Goal: Task Accomplishment & Management: Manage account settings

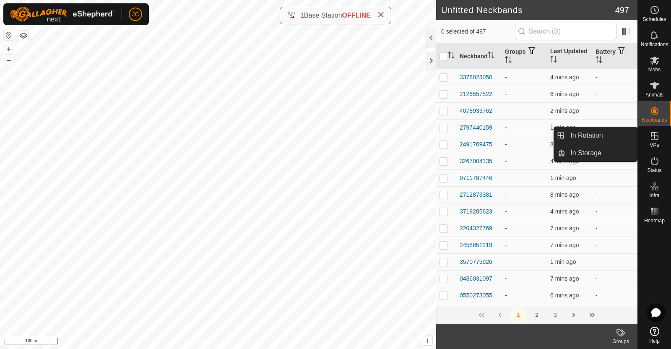
click at [656, 140] on icon at bounding box center [655, 136] width 10 height 10
click at [604, 134] on link "In Rotation" at bounding box center [602, 135] width 72 height 17
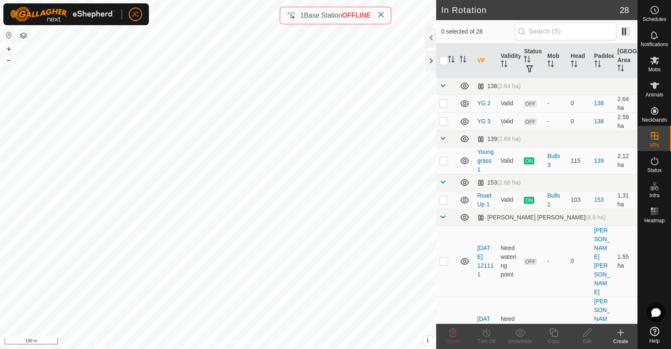
click at [620, 340] on div "Create" at bounding box center [621, 342] width 34 height 8
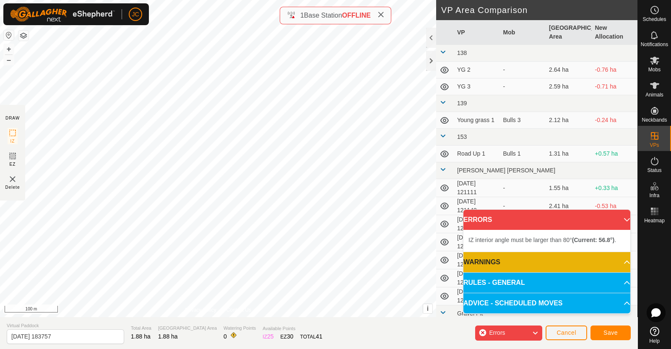
click at [167, 95] on div "IZ interior angle must be larger than 80° (Current: 56.8°) . + – ⇧ i This appli…" at bounding box center [218, 158] width 436 height 317
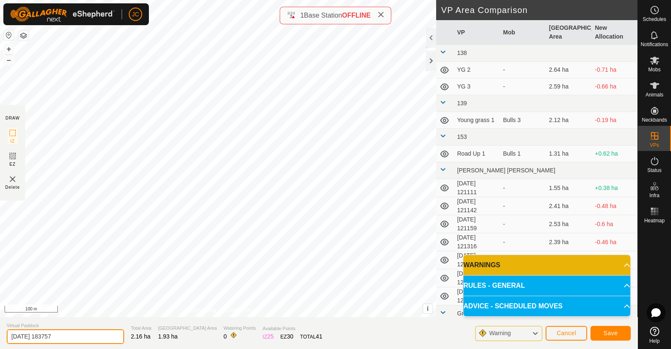
drag, startPoint x: 77, startPoint y: 335, endPoint x: 0, endPoint y: 345, distance: 77.4
click at [0, 345] on section "Virtual Paddock [DATE] 183757 Total Area 2.16 ha Grazing Area 1.93 ha Watering …" at bounding box center [319, 333] width 638 height 32
type input "RP - 1.1"
click at [623, 334] on button "Save" at bounding box center [611, 333] width 40 height 15
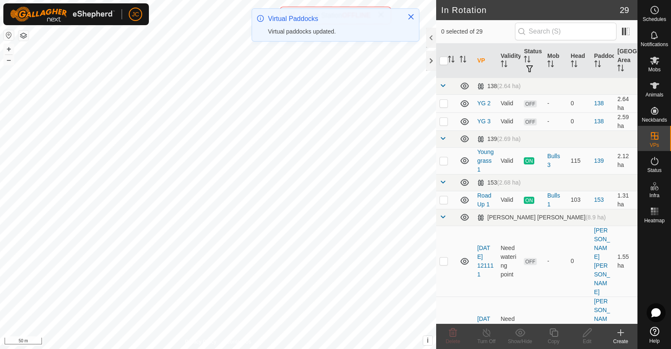
click at [620, 331] on icon at bounding box center [621, 333] width 10 height 10
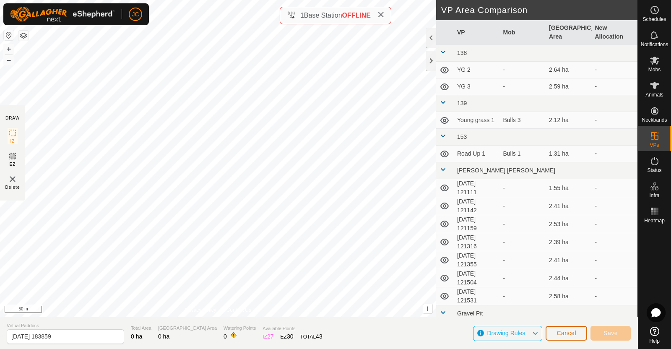
click at [562, 339] on button "Cancel" at bounding box center [567, 333] width 42 height 15
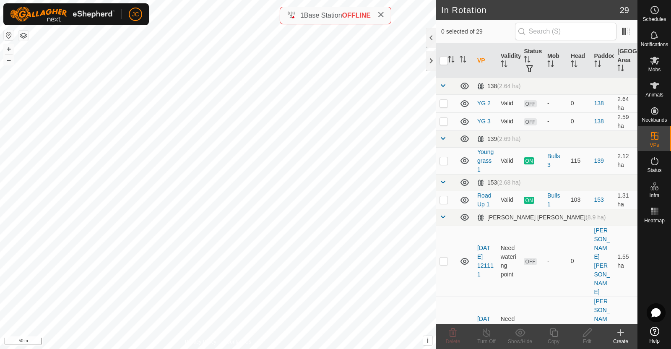
click at [623, 338] on div "Create" at bounding box center [621, 342] width 34 height 8
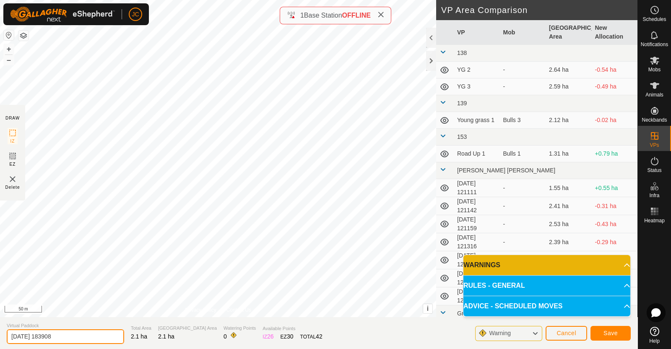
drag, startPoint x: 82, startPoint y: 331, endPoint x: 0, endPoint y: 351, distance: 84.8
click at [0, 349] on html "JC Schedules Notifications Mobs Animals Neckbands VPs Status Infra Heatmap Help…" at bounding box center [335, 174] width 671 height 349
type input "RP - 1.2"
click at [611, 332] on span "Save" at bounding box center [611, 333] width 14 height 7
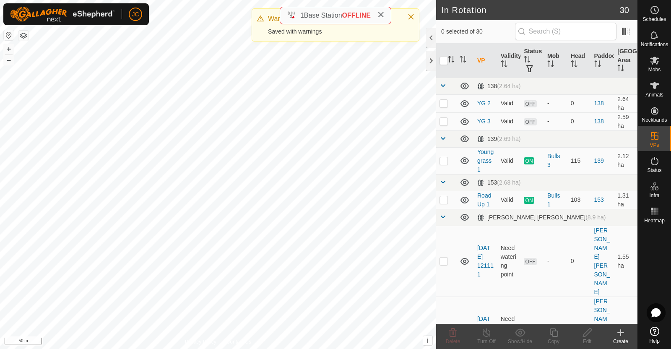
checkbox input "true"
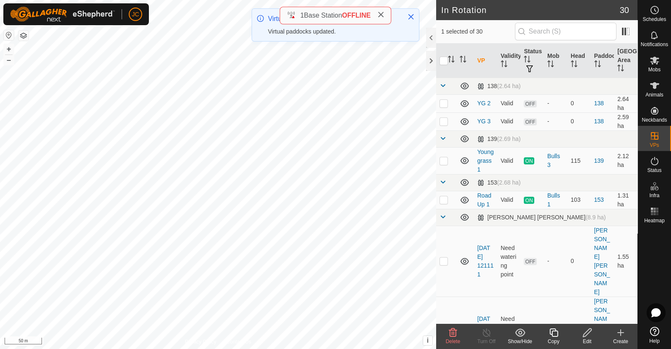
click at [585, 338] on div "Edit" at bounding box center [588, 342] width 34 height 8
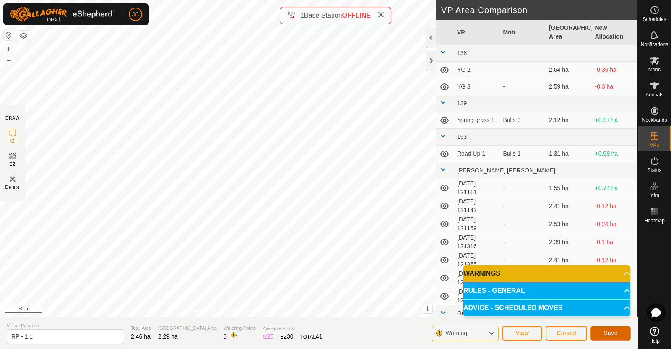
click at [622, 334] on button "Save" at bounding box center [611, 333] width 40 height 15
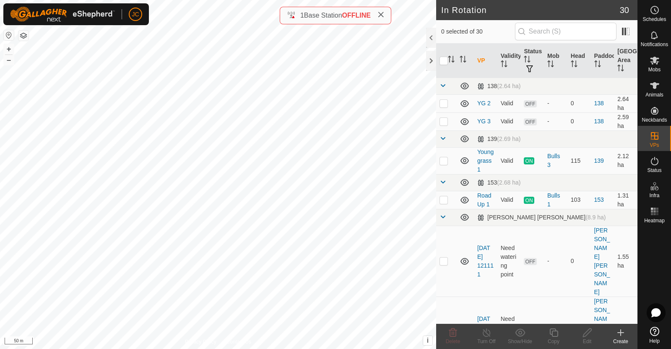
click at [625, 335] on icon at bounding box center [621, 333] width 10 height 10
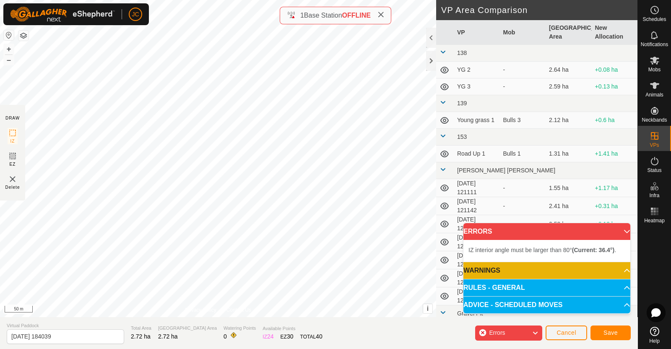
click at [265, 200] on div "IZ interior angle must be larger than 80° (Current: 36.4°) . + – ⇧ i This appli…" at bounding box center [218, 158] width 436 height 317
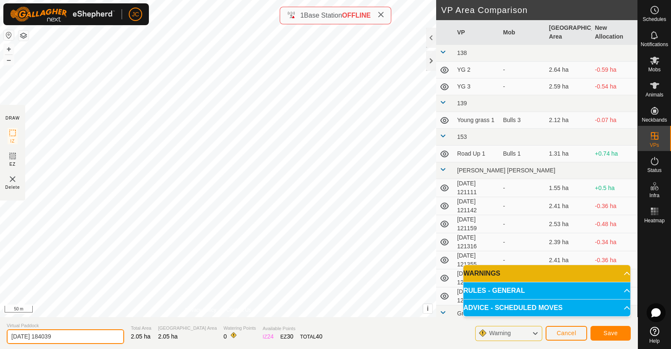
drag, startPoint x: 82, startPoint y: 339, endPoint x: 0, endPoint y: 336, distance: 81.8
click at [0, 336] on section "Virtual Paddock [DATE] 184039 Total Area 2.05 ha Grazing Area 2.05 ha Watering …" at bounding box center [319, 333] width 638 height 32
type input "RP - 1.3"
click at [616, 332] on span "Save" at bounding box center [611, 333] width 14 height 7
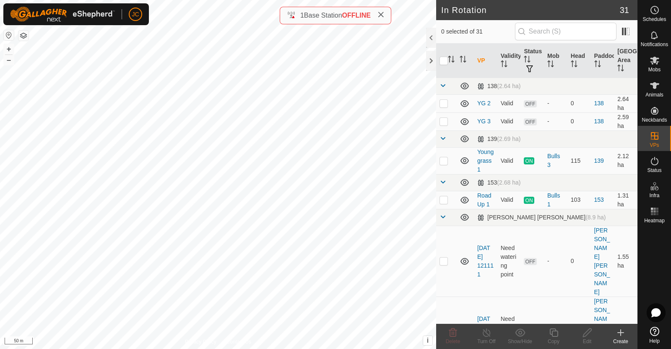
click at [627, 341] on div "Create" at bounding box center [621, 342] width 34 height 8
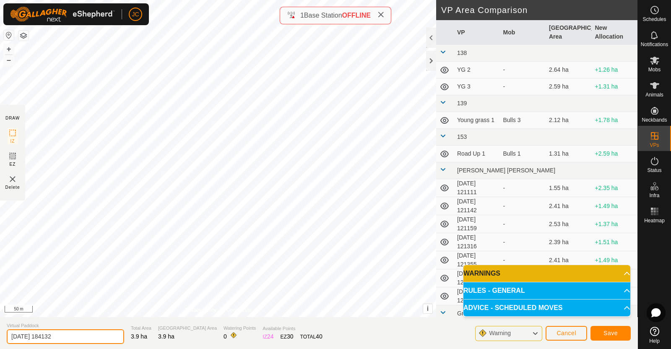
drag, startPoint x: 63, startPoint y: 338, endPoint x: 0, endPoint y: 347, distance: 63.5
click at [0, 347] on section "Virtual Paddock [DATE] 184132 Total Area 3.9 ha Grazing Area 3.9 ha Watering Po…" at bounding box center [319, 333] width 638 height 32
type input "RP - 1.4"
click at [624, 334] on button "Save" at bounding box center [611, 333] width 40 height 15
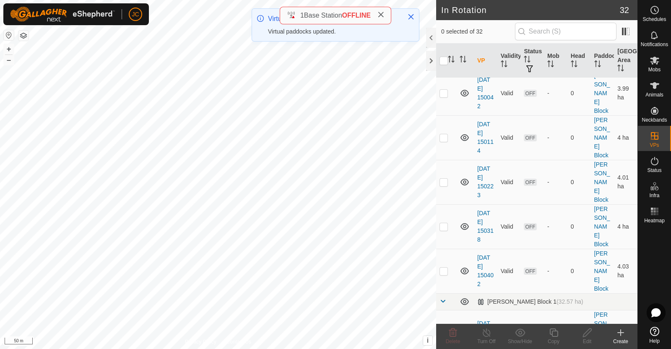
scroll to position [1007, 0]
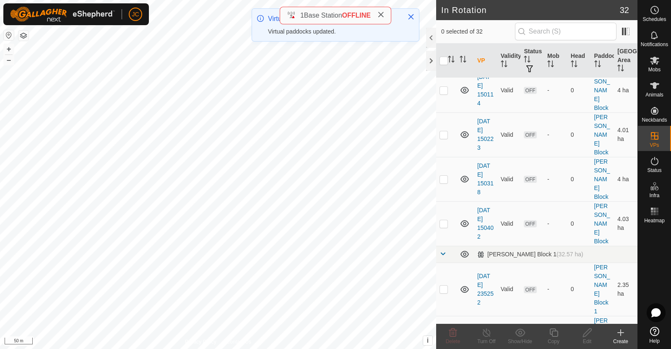
checkbox input "false"
checkbox input "true"
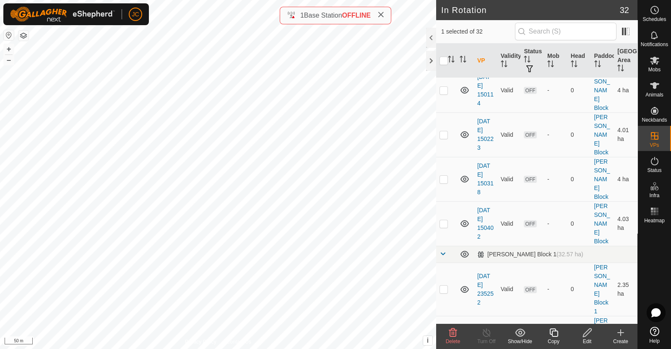
click at [590, 336] on icon at bounding box center [587, 333] width 10 height 10
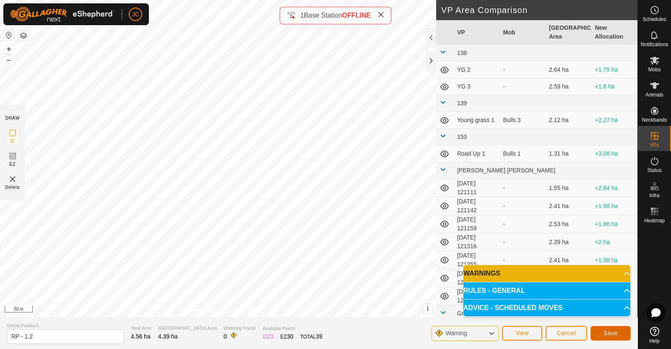
click at [609, 332] on span "Save" at bounding box center [611, 333] width 14 height 7
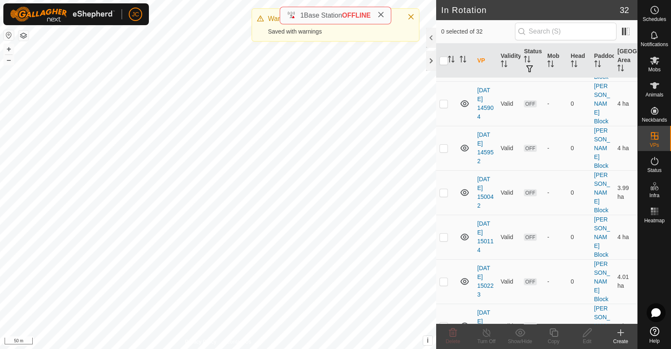
scroll to position [1007, 0]
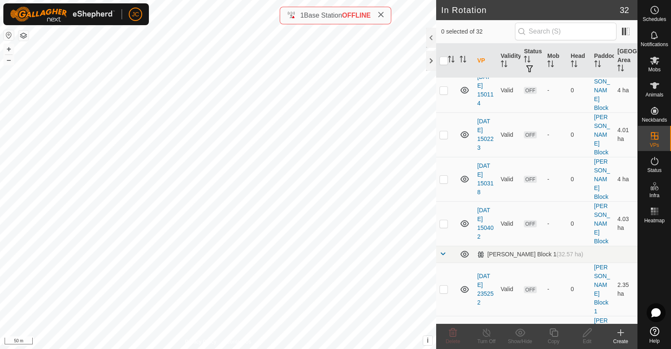
checkbox input "true"
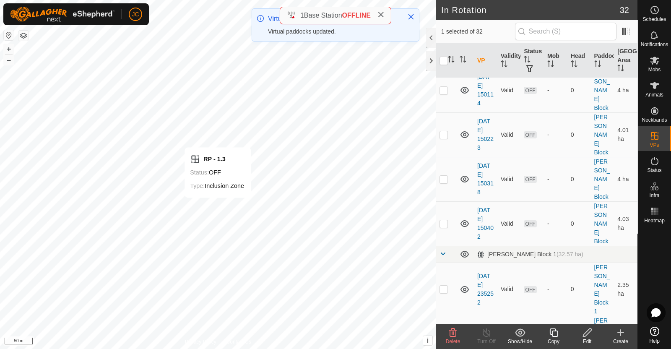
scroll to position [0, 0]
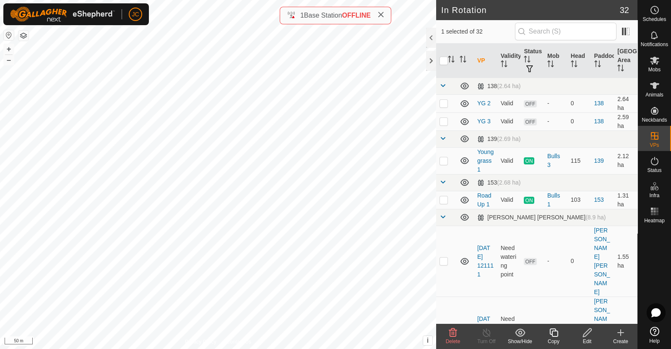
checkbox input "false"
click at [626, 339] on div "Create" at bounding box center [621, 342] width 34 height 8
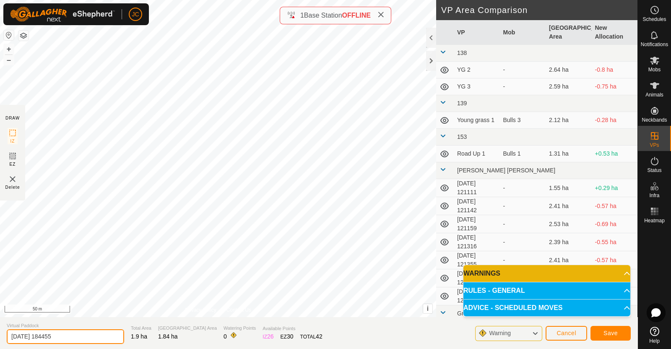
drag, startPoint x: 77, startPoint y: 333, endPoint x: 0, endPoint y: 338, distance: 77.4
click at [0, 338] on section "Virtual Paddock [DATE] 184455 Total Area 1.9 ha Grazing Area 1.84 ha Watering P…" at bounding box center [319, 333] width 638 height 32
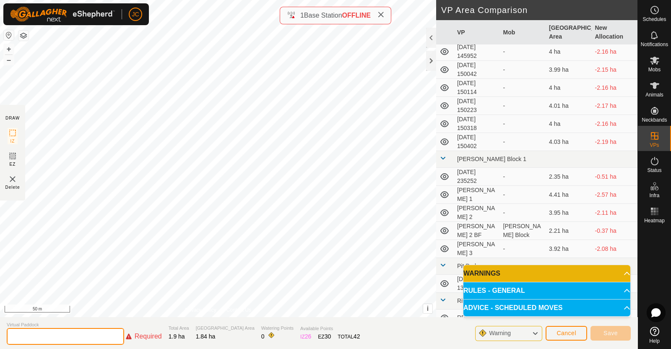
scroll to position [436, 0]
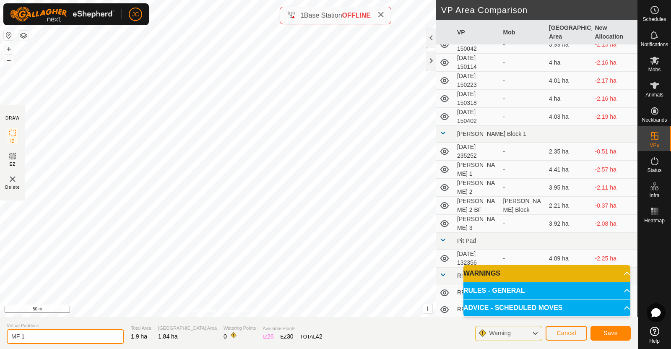
type input "MF 1"
click at [610, 335] on span "Save" at bounding box center [611, 333] width 14 height 7
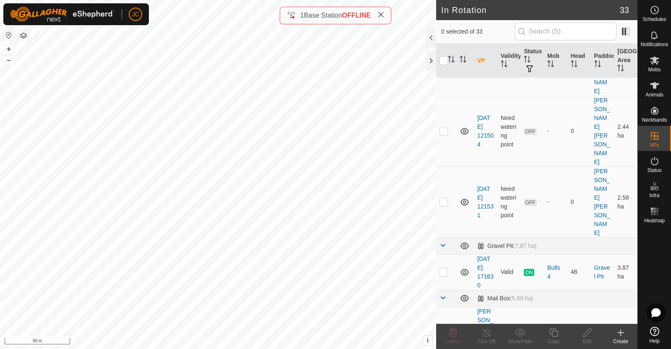
scroll to position [485, 0]
click at [658, 166] on icon at bounding box center [655, 161] width 10 height 10
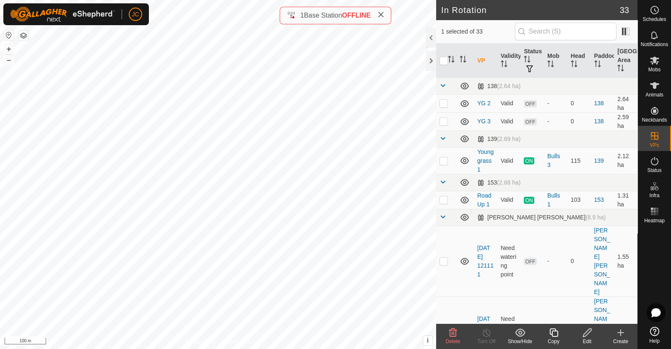
click at [590, 338] on div "Edit" at bounding box center [588, 342] width 34 height 8
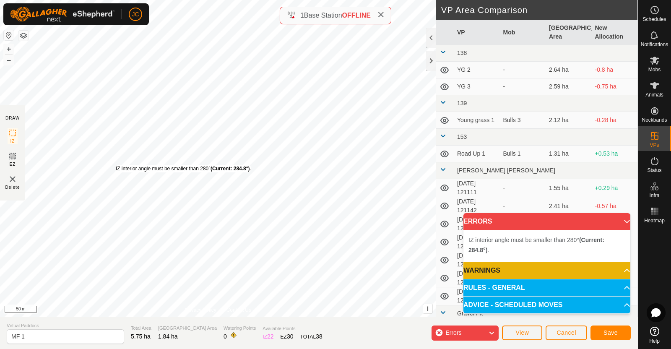
click at [115, 164] on div "IZ interior angle must be smaller than 280° (Current: 284.8°) . + – ⇧ i This ap…" at bounding box center [218, 158] width 436 height 317
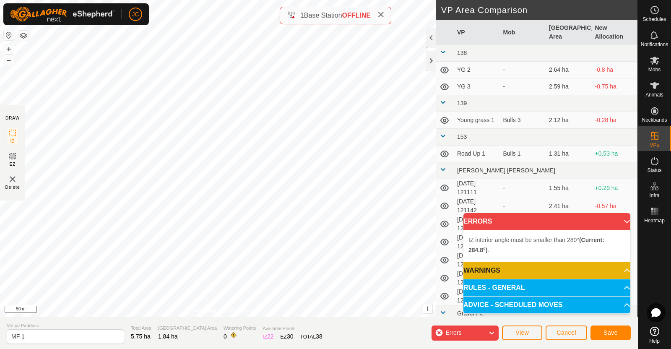
click at [109, 149] on div "IZ interior angle must be smaller than 280° (Current: 284.8°) . + – ⇧ i This ap…" at bounding box center [218, 158] width 436 height 317
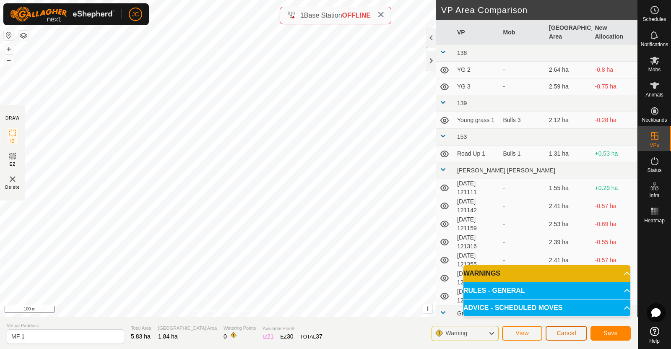
click at [566, 331] on span "Cancel" at bounding box center [567, 333] width 20 height 7
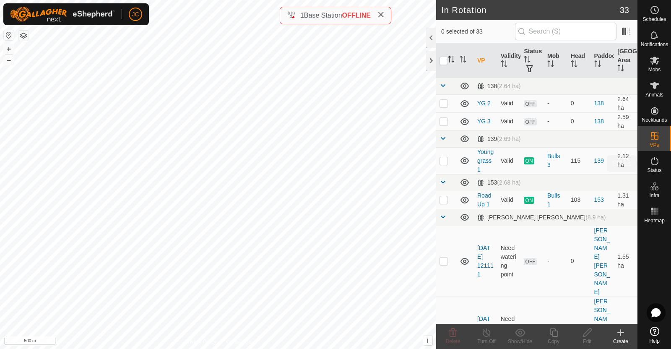
drag, startPoint x: 0, startPoint y: 0, endPoint x: 656, endPoint y: 164, distance: 676.3
click at [656, 164] on icon at bounding box center [655, 161] width 10 height 10
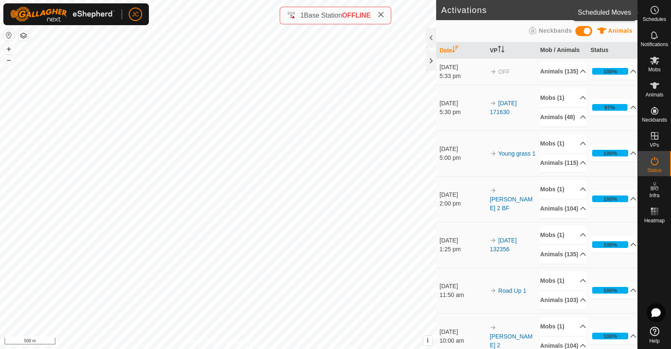
click at [660, 21] on span "Schedules" at bounding box center [654, 19] width 23 height 5
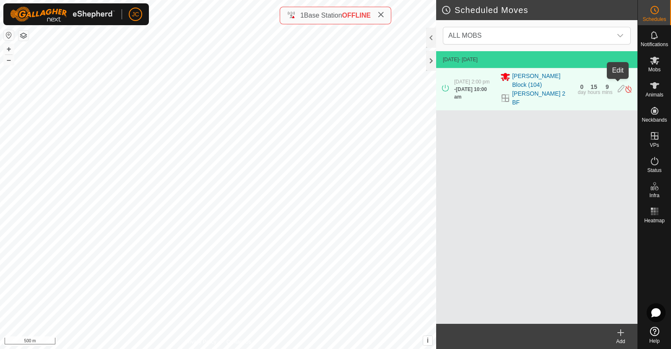
click at [618, 85] on icon at bounding box center [621, 89] width 7 height 9
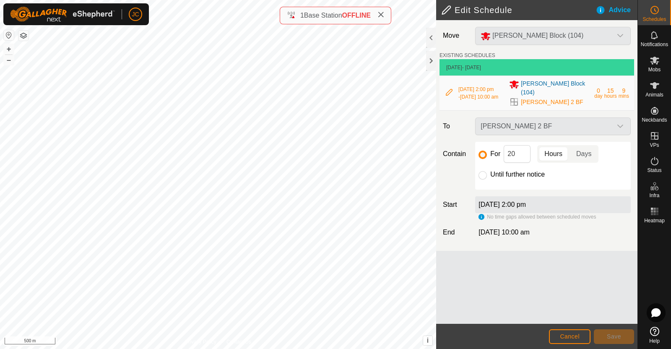
click at [553, 199] on div "14 Aug 2025, 2:00 pm" at bounding box center [553, 204] width 156 height 17
click at [613, 10] on div "Advice" at bounding box center [617, 10] width 42 height 10
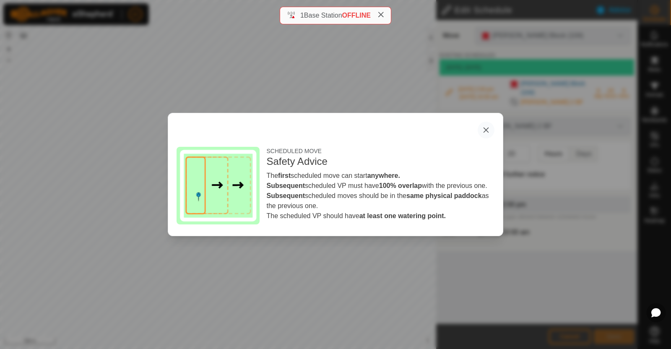
click at [487, 130] on button "button" at bounding box center [486, 130] width 17 height 17
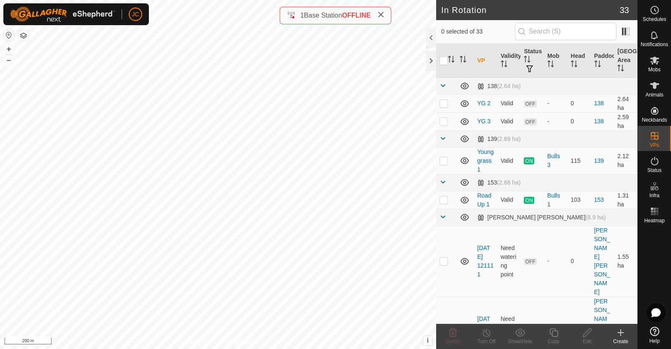
checkbox input "true"
click at [657, 15] on icon at bounding box center [655, 10] width 10 height 10
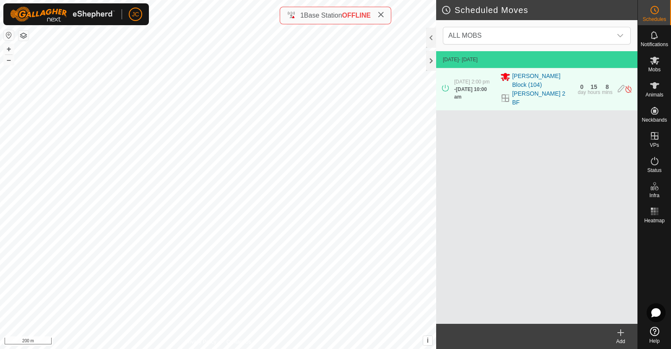
click at [618, 337] on icon at bounding box center [621, 333] width 10 height 10
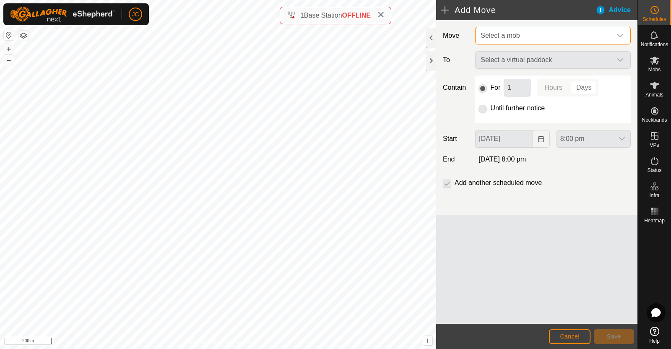
click at [582, 37] on span "Select a mob" at bounding box center [544, 35] width 135 height 17
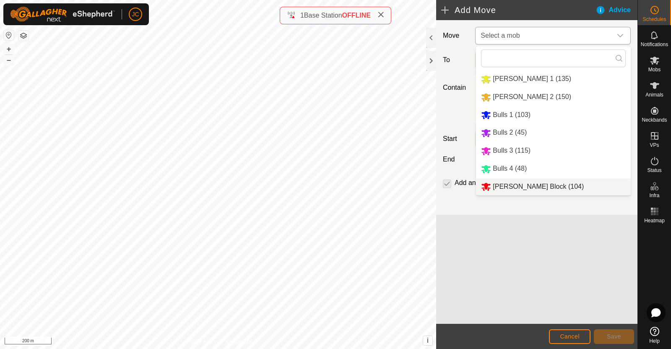
click at [534, 187] on li "Moores Block (104)" at bounding box center [553, 186] width 155 height 17
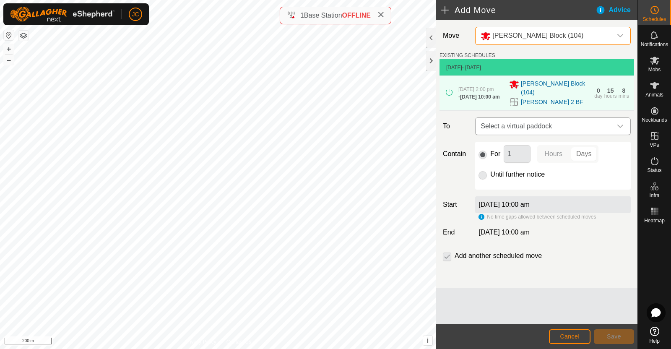
click at [546, 118] on span "Select a virtual paddock" at bounding box center [544, 126] width 135 height 17
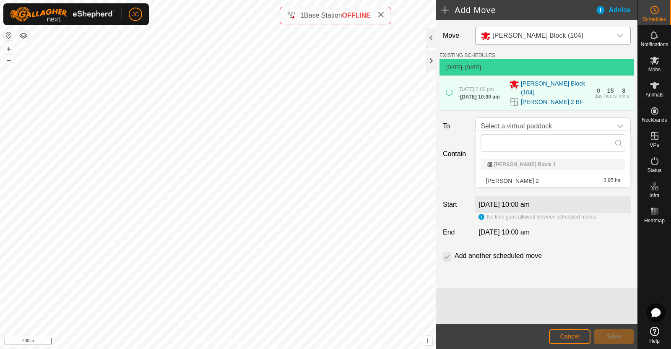
click at [516, 179] on li "Moores 2 3.95 ha" at bounding box center [553, 181] width 145 height 13
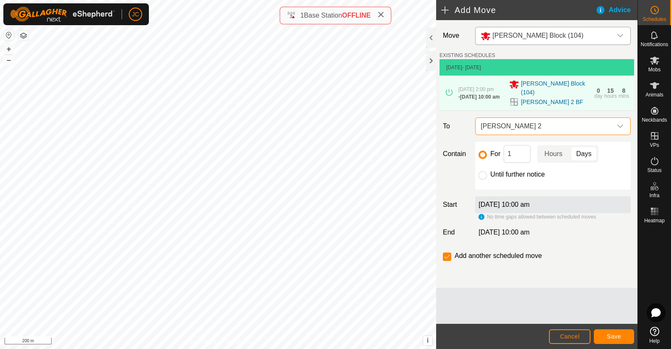
click at [518, 120] on span "[PERSON_NAME] 2" at bounding box center [544, 126] width 135 height 17
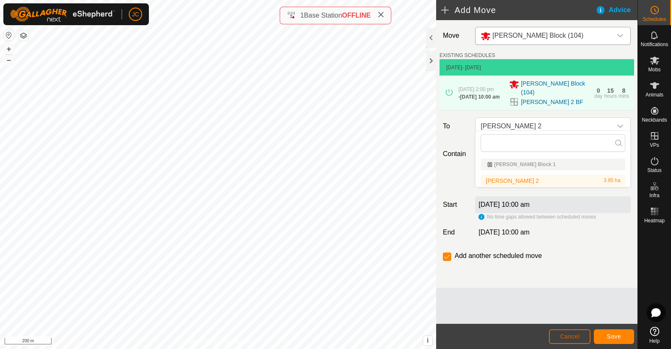
click at [578, 341] on button "Cancel" at bounding box center [570, 336] width 42 height 15
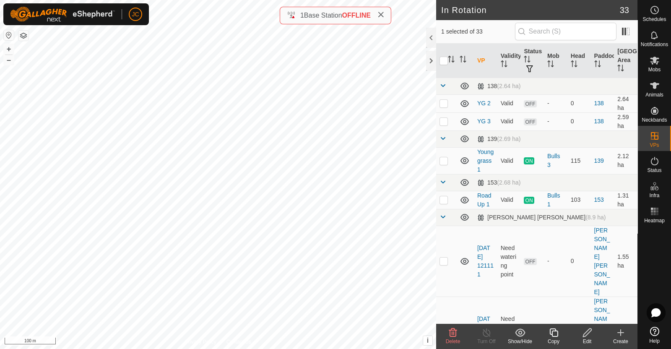
checkbox input "false"
checkbox input "true"
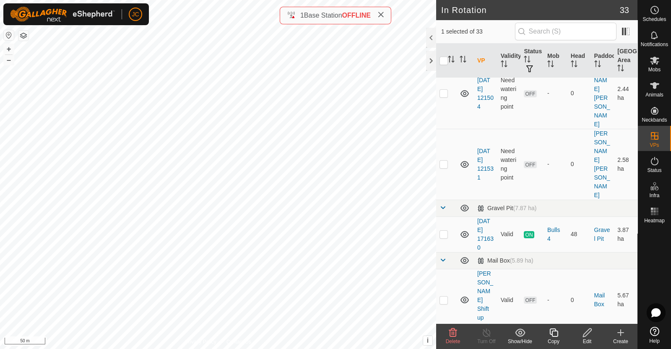
scroll to position [523, 0]
click at [621, 339] on div "Create" at bounding box center [621, 342] width 34 height 8
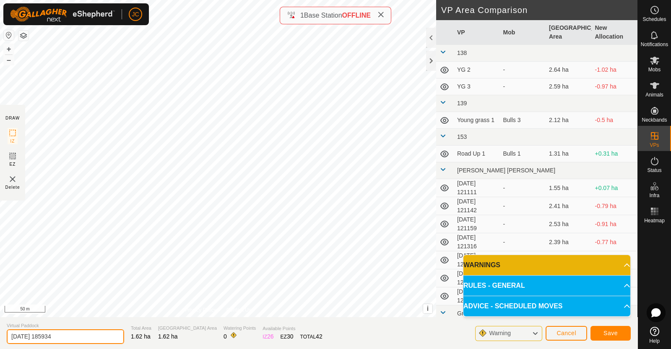
drag, startPoint x: 70, startPoint y: 333, endPoint x: 0, endPoint y: 336, distance: 70.1
click at [0, 336] on section "Virtual Paddock 2025-08-14 185934 Total Area 1.62 ha Grazing Area 1.62 ha Water…" at bounding box center [319, 333] width 638 height 32
type input "MF 2"
click at [619, 331] on button "Save" at bounding box center [611, 333] width 40 height 15
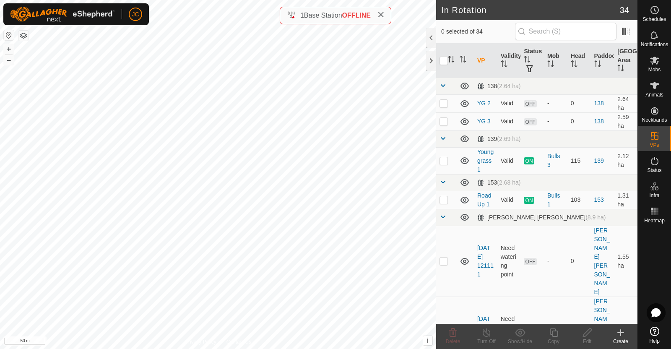
click at [620, 333] on icon at bounding box center [621, 333] width 6 height 0
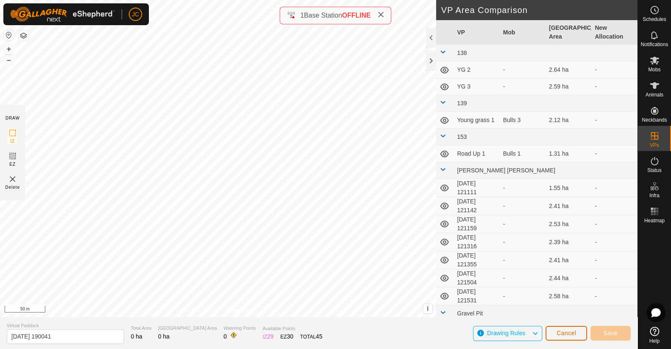
click at [563, 338] on button "Cancel" at bounding box center [567, 333] width 42 height 15
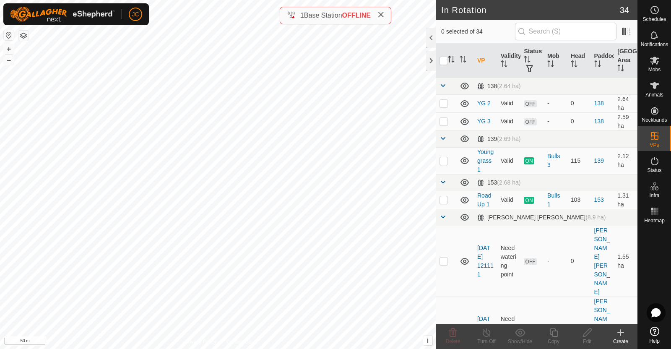
click at [620, 334] on icon at bounding box center [621, 333] width 10 height 10
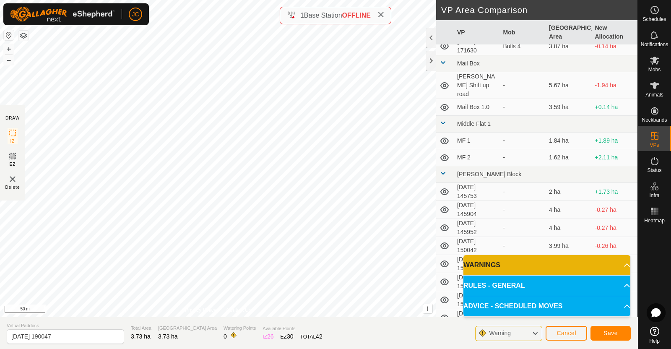
scroll to position [285, 0]
drag, startPoint x: 64, startPoint y: 336, endPoint x: 0, endPoint y: 325, distance: 65.2
click at [0, 325] on section "Virtual Paddock 2025-08-14 190047 Total Area 3.73 ha Grazing Area 3.73 ha Water…" at bounding box center [319, 333] width 638 height 32
type input "MF - 3"
click at [618, 331] on button "Save" at bounding box center [611, 333] width 40 height 15
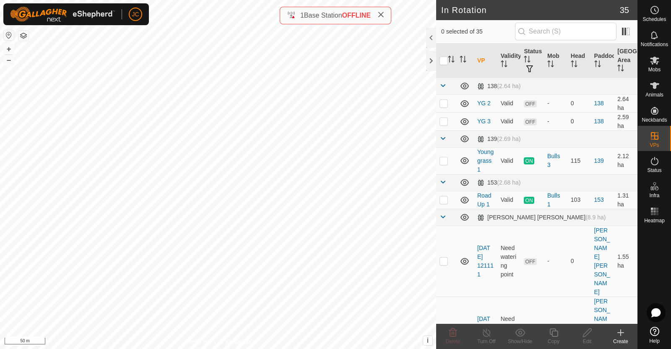
click at [624, 336] on icon at bounding box center [621, 333] width 10 height 10
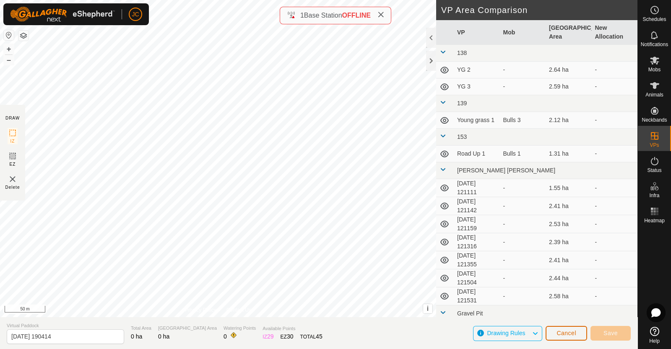
click at [573, 336] on button "Cancel" at bounding box center [567, 333] width 42 height 15
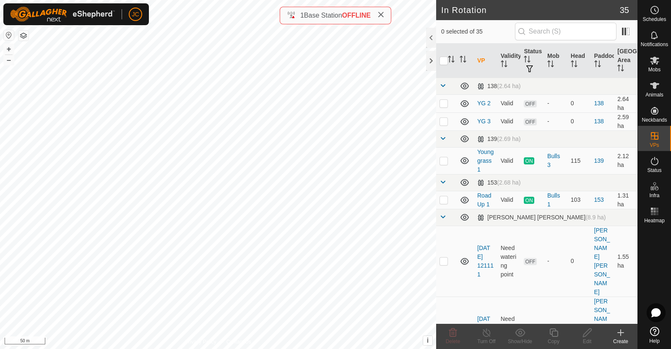
click at [625, 338] on div "Create" at bounding box center [621, 342] width 34 height 8
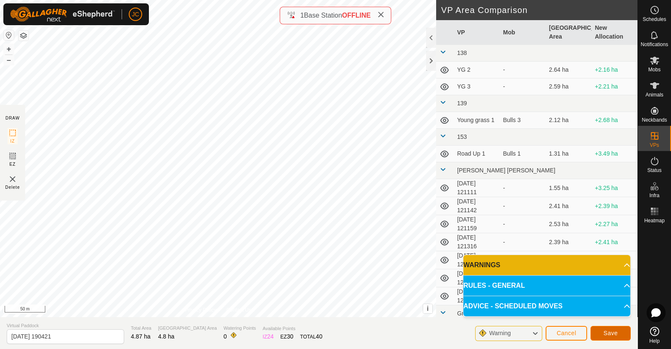
click at [613, 333] on span "Save" at bounding box center [611, 333] width 14 height 7
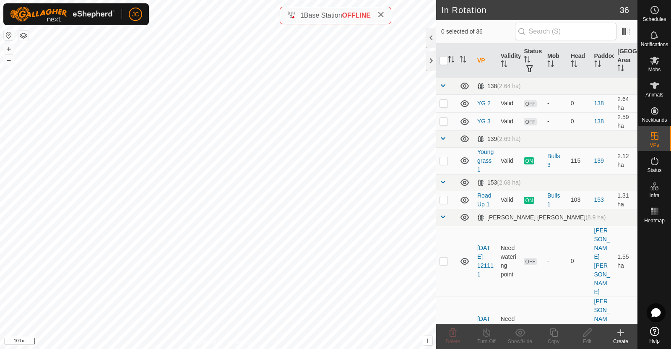
click at [349, 349] on html "JC Schedules Notifications Mobs Animals Neckbands VPs Status Infra Heatmap Help…" at bounding box center [335, 174] width 671 height 349
click at [660, 66] on es-mob-svg-icon at bounding box center [654, 60] width 15 height 13
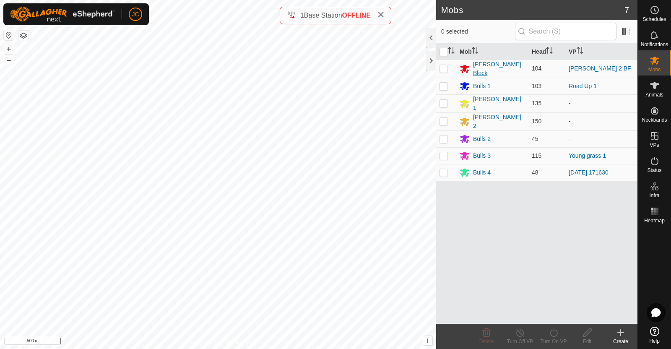
click at [488, 66] on div "[PERSON_NAME] Block" at bounding box center [499, 69] width 52 height 18
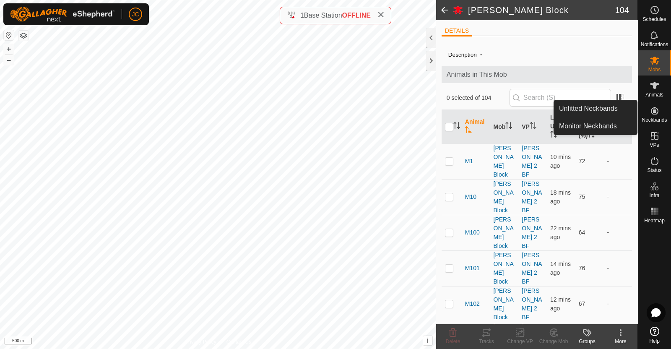
click at [661, 105] on es-neckbands-svg-icon at bounding box center [654, 110] width 15 height 13
click at [608, 103] on link "Unfitted Neckbands" at bounding box center [595, 108] width 83 height 17
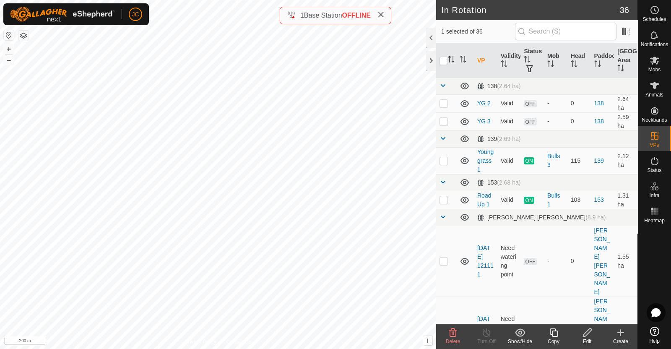
checkbox input "false"
checkbox input "true"
checkbox input "false"
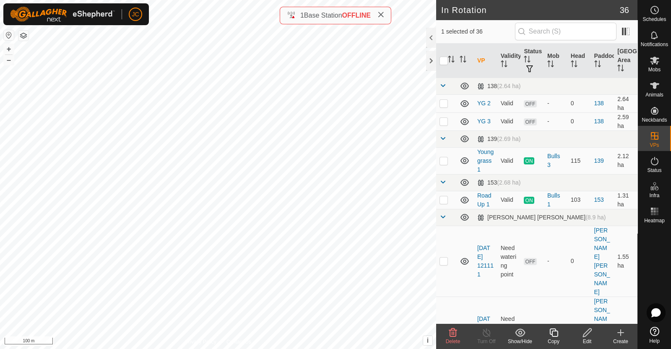
checkbox input "true"
checkbox input "false"
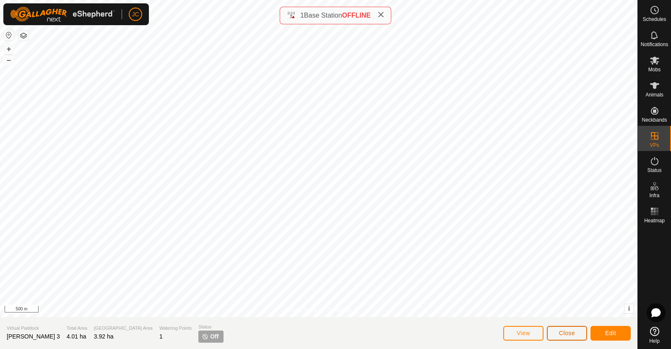
click at [575, 331] on span "Close" at bounding box center [567, 333] width 16 height 7
